Goal: Navigation & Orientation: Find specific page/section

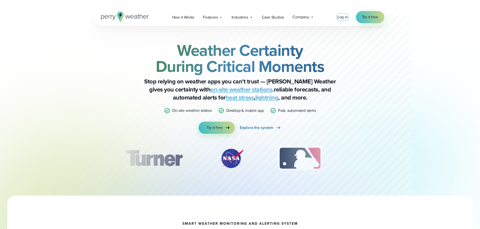
click at [342, 20] on span "Log in" at bounding box center [342, 17] width 11 height 6
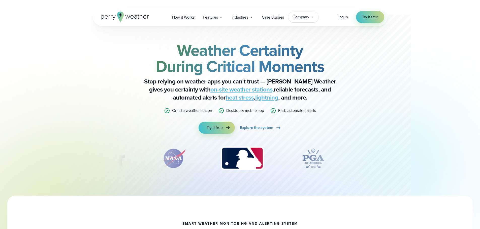
click at [310, 16] on div "Company Contact Us Reach out to us for sales or support questions" at bounding box center [303, 17] width 30 height 11
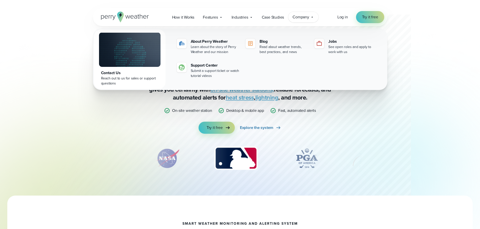
click at [447, 73] on div "Weather Certainty During Critical Moments Stop relying on weather apps you can’…" at bounding box center [240, 98] width 480 height 196
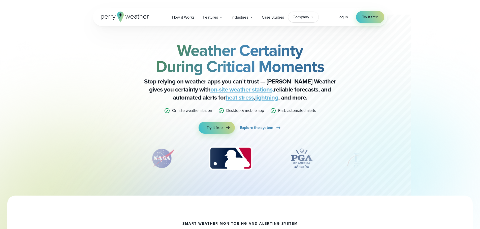
click at [299, 16] on span "Company" at bounding box center [300, 17] width 17 height 6
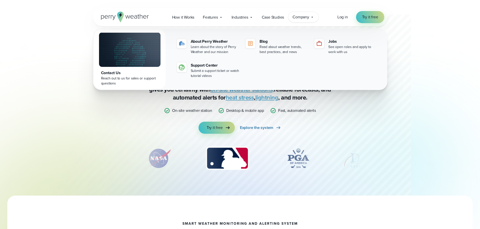
click at [447, 55] on div "Weather Certainty During Critical Moments Stop relying on weather apps you can’…" at bounding box center [240, 98] width 480 height 196
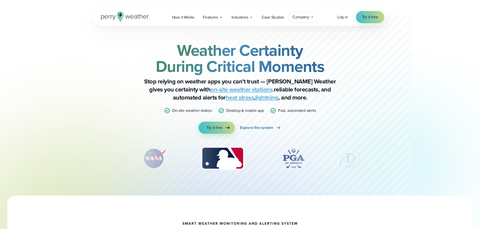
click at [310, 12] on div "Company Contact Us Reach out to us for sales or support questions" at bounding box center [303, 17] width 30 height 11
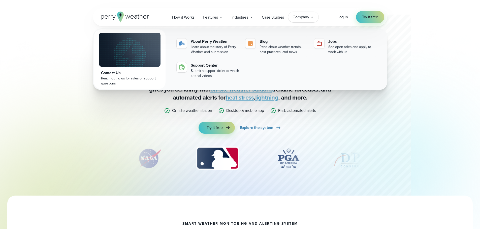
click at [450, 53] on div "Weather Certainty During Critical Moments Stop relying on weather apps you can’…" at bounding box center [240, 98] width 480 height 196
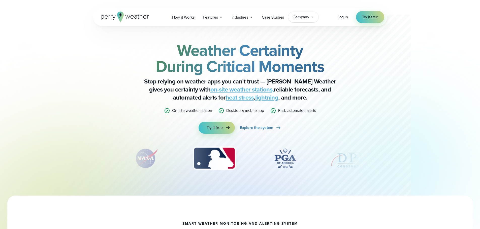
click at [307, 15] on span "Company" at bounding box center [300, 17] width 17 height 6
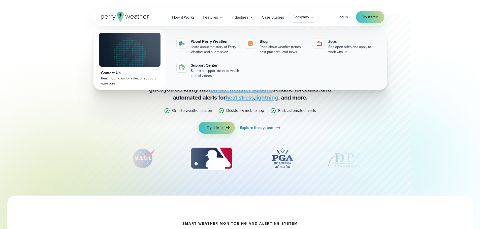
click at [419, 41] on div "Weather Certainty During Critical Moments Stop relying on weather apps you can’…" at bounding box center [240, 111] width 363 height 170
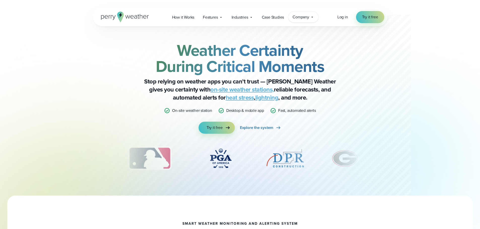
click at [313, 13] on div "Company Contact Us Reach out to us for sales or support questions" at bounding box center [303, 17] width 30 height 11
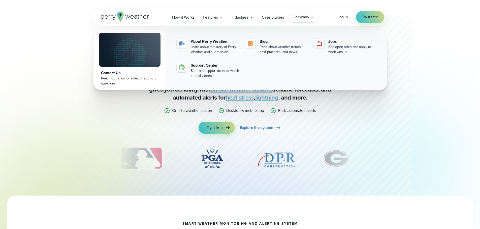
click at [427, 43] on div "Weather Certainty During Critical Moments Stop relying on weather apps you can’…" at bounding box center [240, 98] width 480 height 196
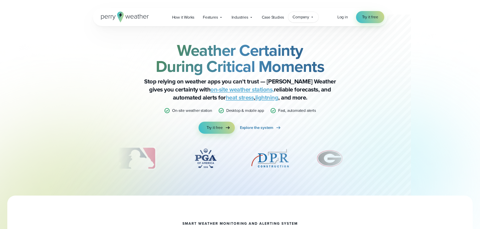
click at [303, 19] on span "Company" at bounding box center [300, 17] width 17 height 6
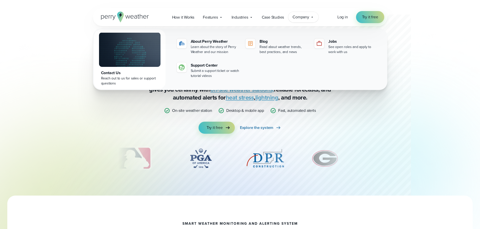
click at [416, 69] on div "Weather Certainty During Critical Moments Stop relying on weather apps you can’…" at bounding box center [240, 111] width 363 height 170
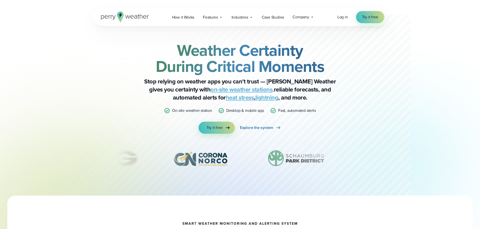
click at [399, 177] on div at bounding box center [229, 98] width 363 height 196
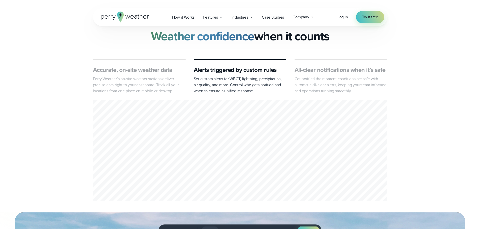
scroll to position [176, 0]
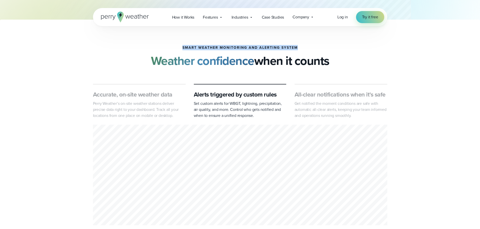
drag, startPoint x: 296, startPoint y: 46, endPoint x: 184, endPoint y: 42, distance: 112.1
click at [183, 42] on section "smart weather monitoring and alerting system Weather confidence when it counts …" at bounding box center [240, 129] width 480 height 218
click at [221, 47] on h1 "smart weather monitoring and alerting system" at bounding box center [239, 48] width 115 height 4
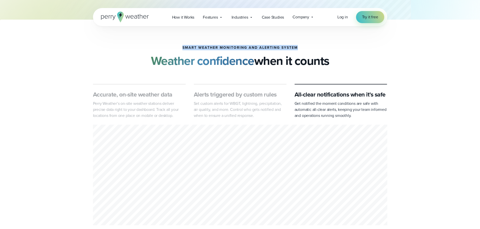
drag, startPoint x: 296, startPoint y: 46, endPoint x: 181, endPoint y: 46, distance: 114.3
click at [182, 46] on h1 "smart weather monitoring and alerting system" at bounding box center [239, 48] width 115 height 4
drag, startPoint x: 182, startPoint y: 46, endPoint x: 299, endPoint y: 47, distance: 117.3
click at [296, 47] on h1 "smart weather monitoring and alerting system" at bounding box center [239, 48] width 115 height 4
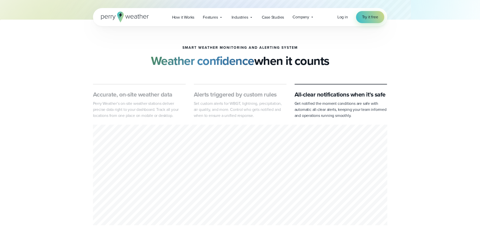
click at [299, 47] on div "smart weather monitoring and alerting system Weather confidence when it counts" at bounding box center [240, 57] width 294 height 22
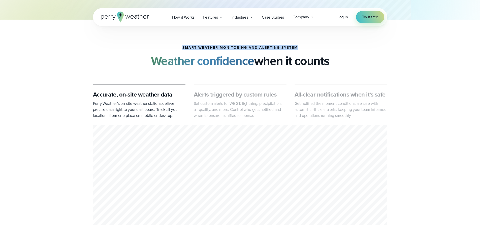
drag, startPoint x: 284, startPoint y: 47, endPoint x: 181, endPoint y: 46, distance: 102.7
click at [182, 46] on h1 "smart weather monitoring and alerting system" at bounding box center [239, 48] width 115 height 4
drag, startPoint x: 181, startPoint y: 46, endPoint x: 285, endPoint y: 46, distance: 103.7
click at [285, 46] on h1 "smart weather monitoring and alerting system" at bounding box center [239, 48] width 115 height 4
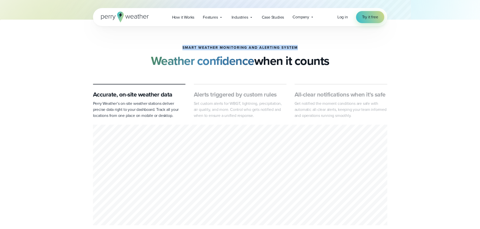
click at [291, 47] on h1 "smart weather monitoring and alerting system" at bounding box center [239, 48] width 115 height 4
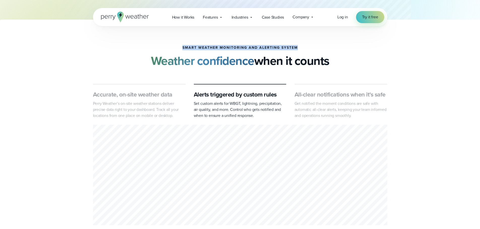
drag, startPoint x: 299, startPoint y: 47, endPoint x: 182, endPoint y: 46, distance: 117.9
click at [182, 46] on div "smart weather monitoring and alerting system Weather confidence when it counts" at bounding box center [240, 57] width 294 height 22
click at [182, 46] on h1 "smart weather monitoring and alerting system" at bounding box center [239, 48] width 115 height 4
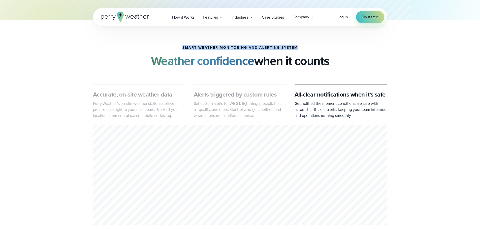
drag, startPoint x: 296, startPoint y: 46, endPoint x: 181, endPoint y: 48, distance: 114.8
click at [182, 48] on h1 "smart weather monitoring and alerting system" at bounding box center [239, 48] width 115 height 4
click at [182, 47] on h1 "smart weather monitoring and alerting system" at bounding box center [239, 48] width 115 height 4
click at [255, 54] on h2 "Weather confidence when it counts" at bounding box center [240, 61] width 178 height 14
click at [302, 48] on div "smart weather monitoring and alerting system Weather confidence when it counts" at bounding box center [240, 57] width 294 height 22
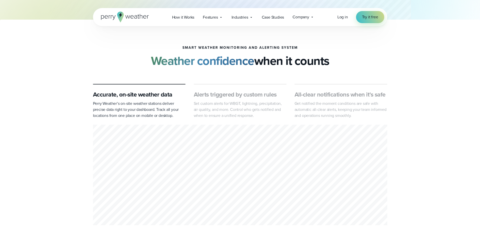
drag, startPoint x: 297, startPoint y: 46, endPoint x: 184, endPoint y: 44, distance: 112.8
click at [184, 44] on section "smart weather monitoring and alerting system Weather confidence when it counts …" at bounding box center [240, 129] width 480 height 218
click at [184, 44] on div at bounding box center [239, 129] width 479 height 218
drag, startPoint x: 177, startPoint y: 56, endPoint x: 203, endPoint y: 53, distance: 26.6
click at [204, 56] on strong "Weather confidence" at bounding box center [202, 61] width 103 height 18
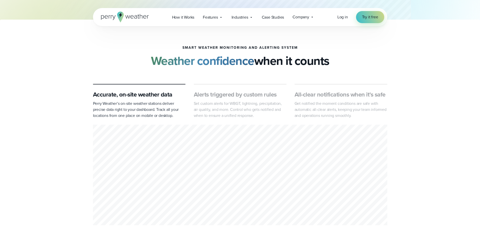
click at [196, 44] on div at bounding box center [239, 129] width 479 height 218
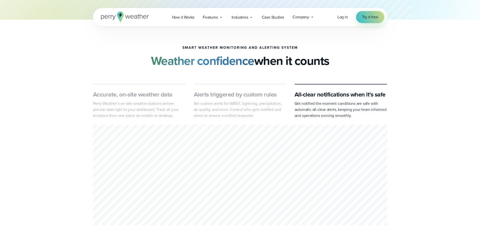
drag, startPoint x: 297, startPoint y: 46, endPoint x: 178, endPoint y: 50, distance: 118.4
click at [178, 50] on div "smart weather monitoring and alerting system Weather confidence when it counts" at bounding box center [240, 57] width 294 height 22
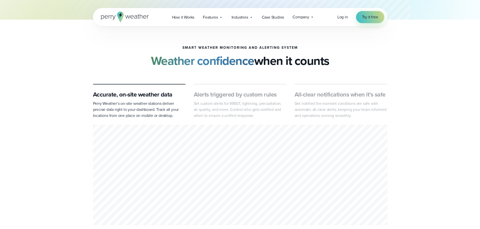
click at [264, 59] on h2 "Weather confidence when it counts" at bounding box center [240, 61] width 178 height 14
drag, startPoint x: 299, startPoint y: 46, endPoint x: 182, endPoint y: 47, distance: 116.6
click at [182, 47] on div "smart weather monitoring and alerting system Weather confidence when it counts" at bounding box center [240, 57] width 294 height 22
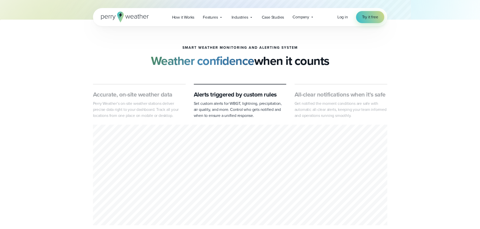
click at [168, 48] on div "smart weather monitoring and alerting system Weather confidence when it counts" at bounding box center [240, 57] width 294 height 22
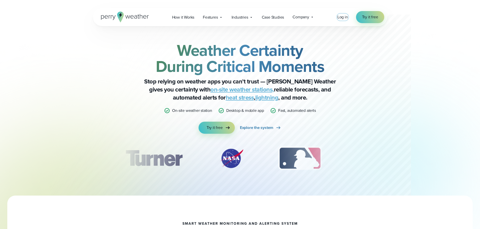
click at [344, 16] on span "Log in" at bounding box center [342, 17] width 11 height 6
